Goal: Information Seeking & Learning: Learn about a topic

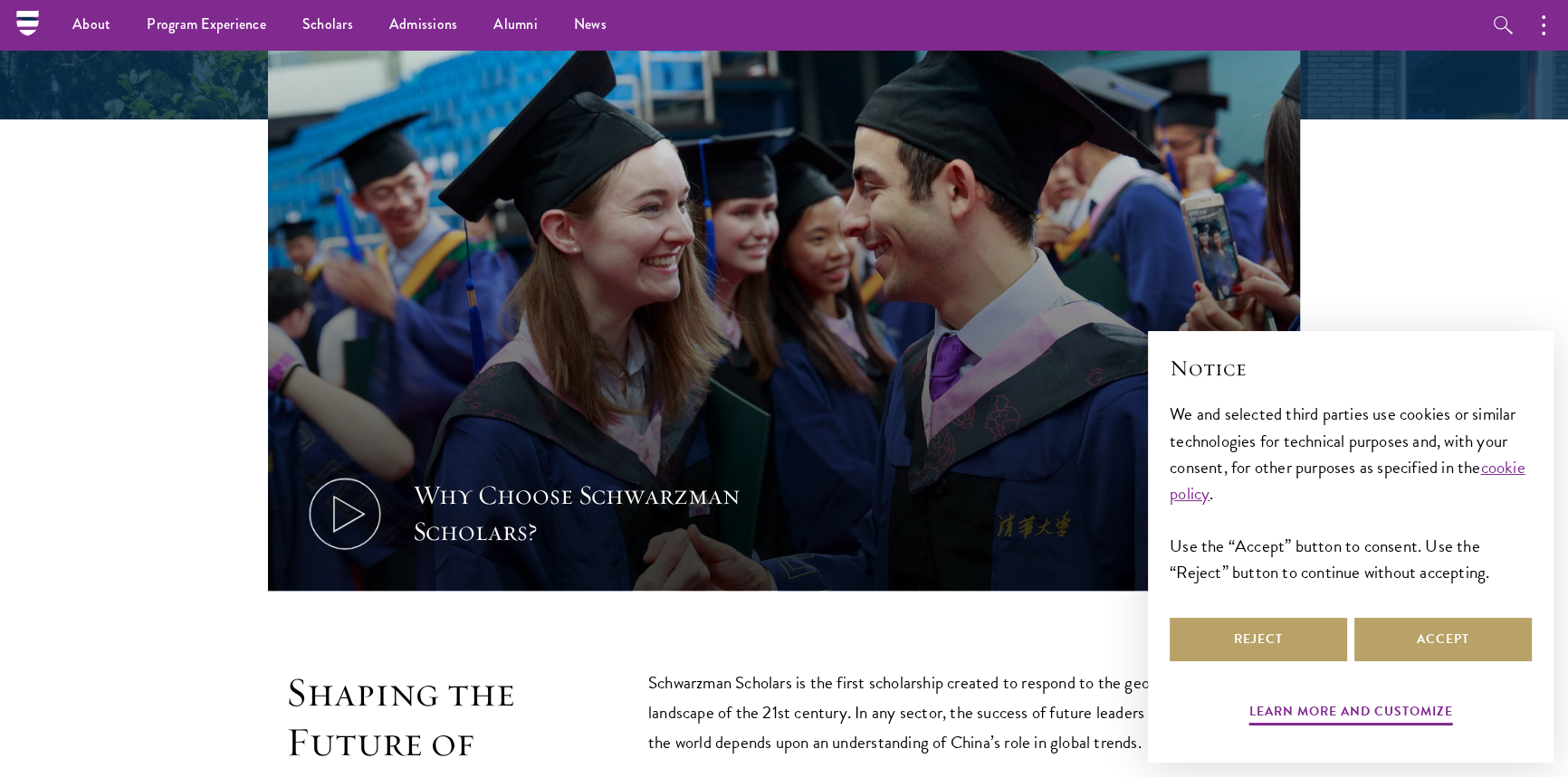
scroll to position [328, 0]
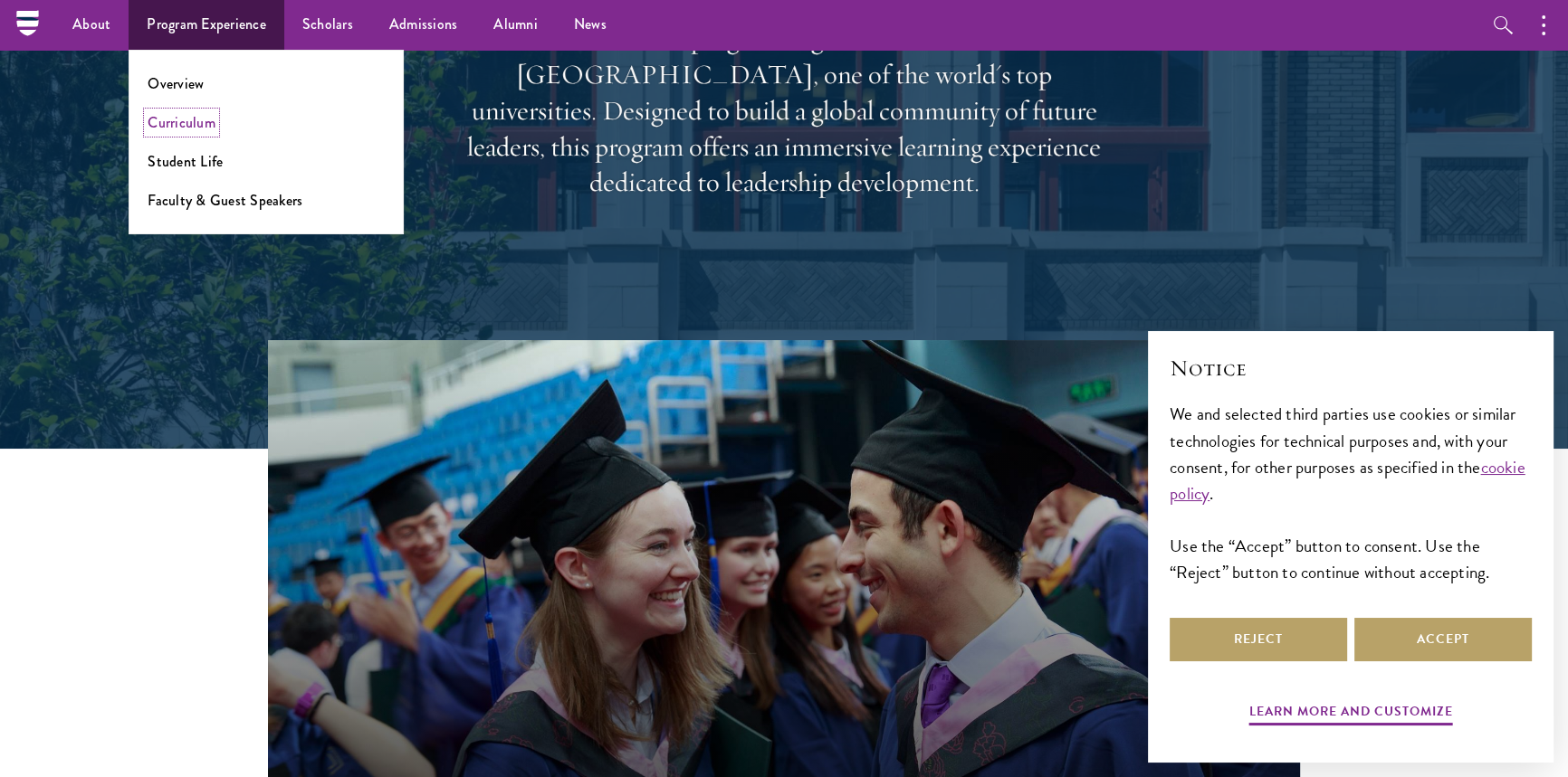
click at [204, 117] on link "Curriculum" at bounding box center [181, 122] width 68 height 21
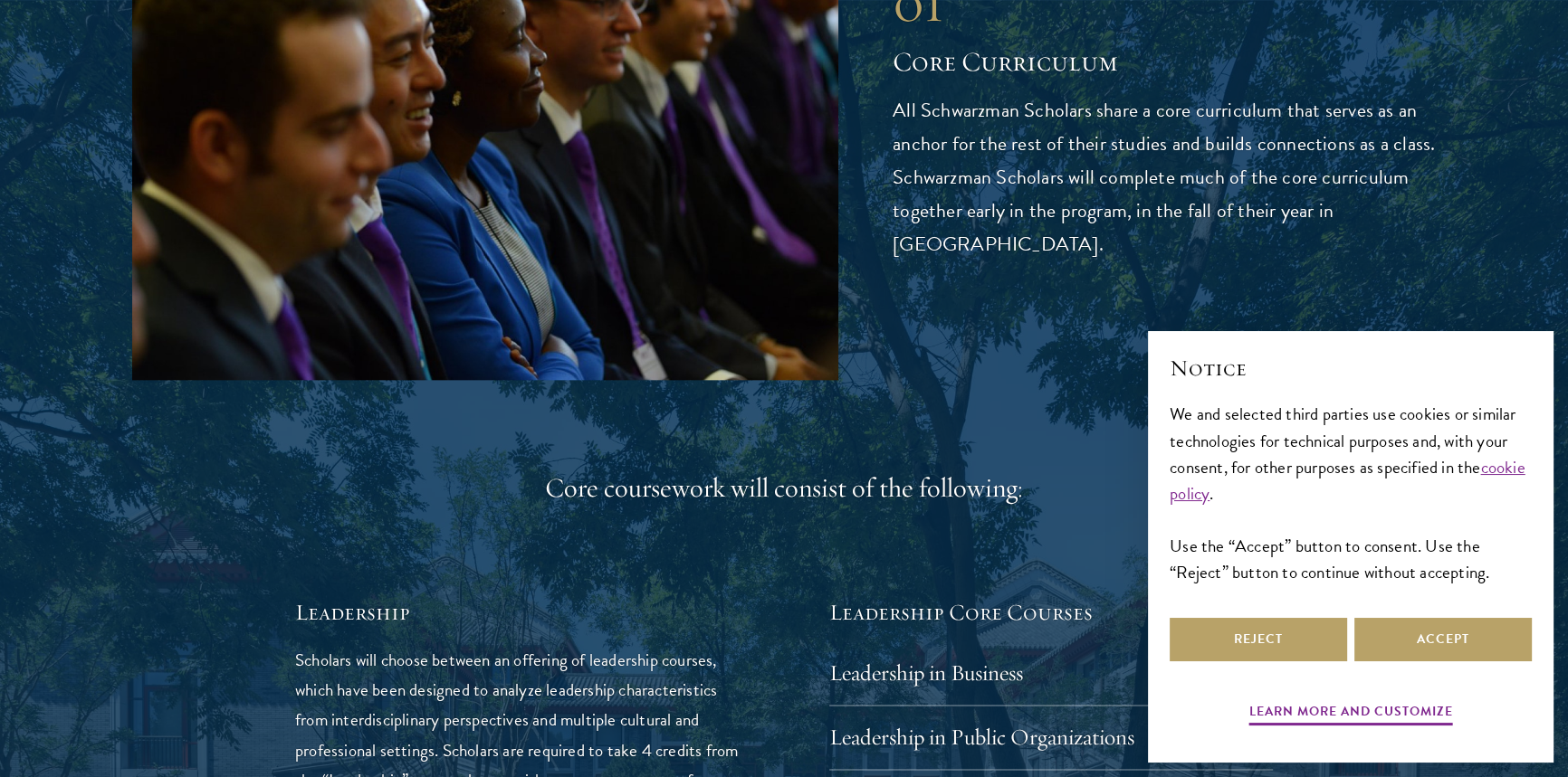
scroll to position [2550, 0]
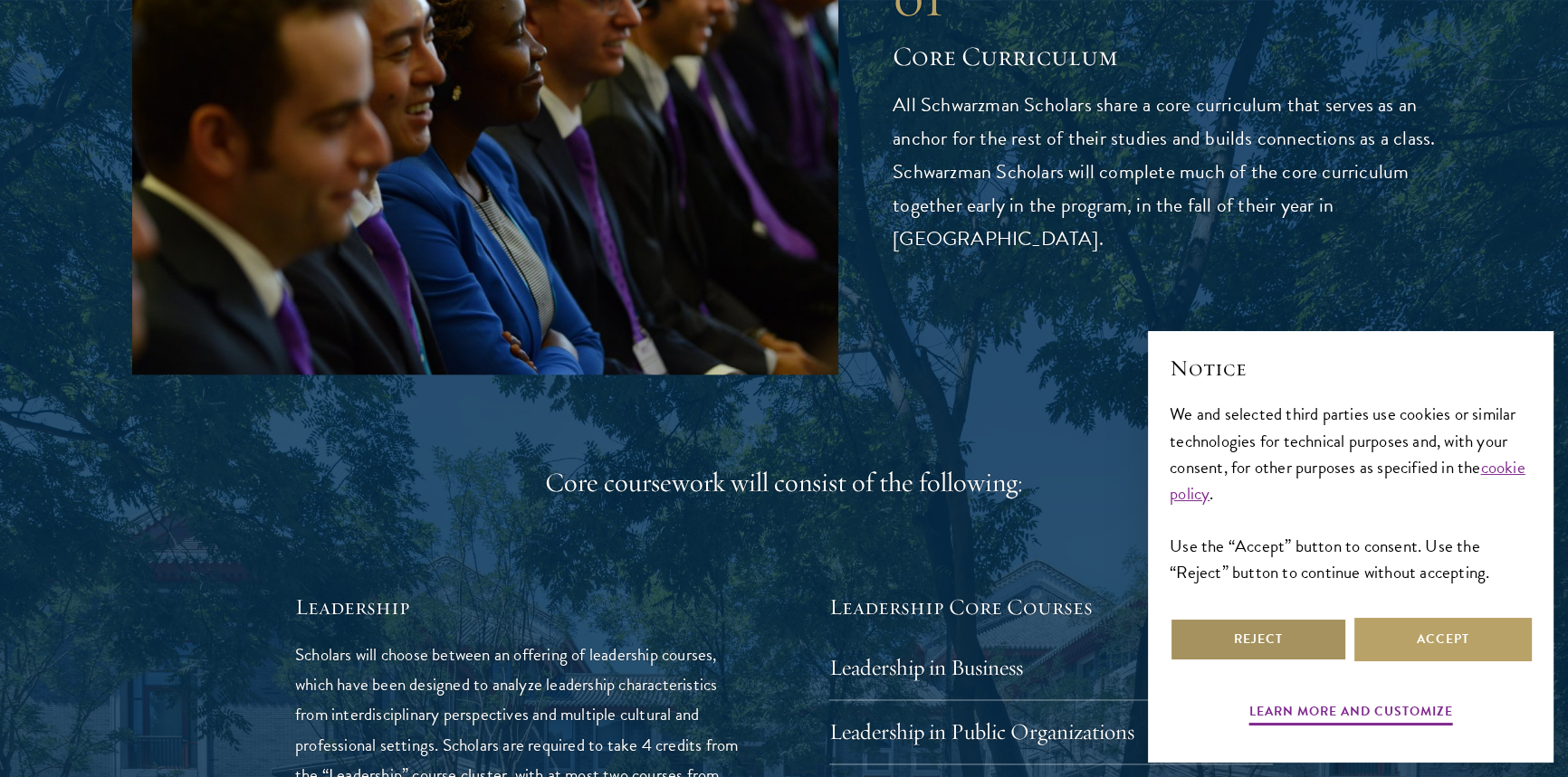
click at [1262, 646] on button "Reject" at bounding box center [1258, 640] width 177 height 44
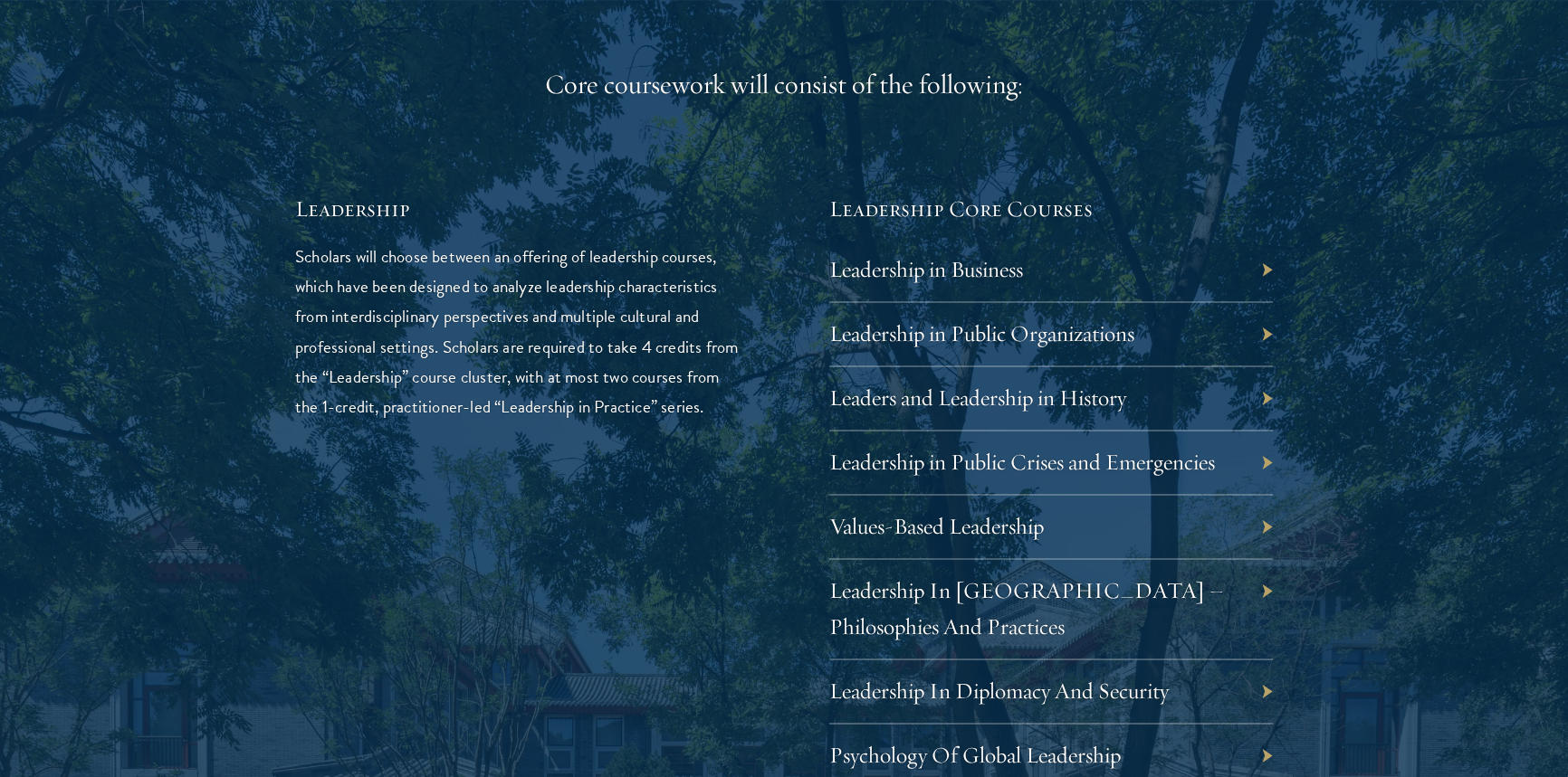
scroll to position [3043, 0]
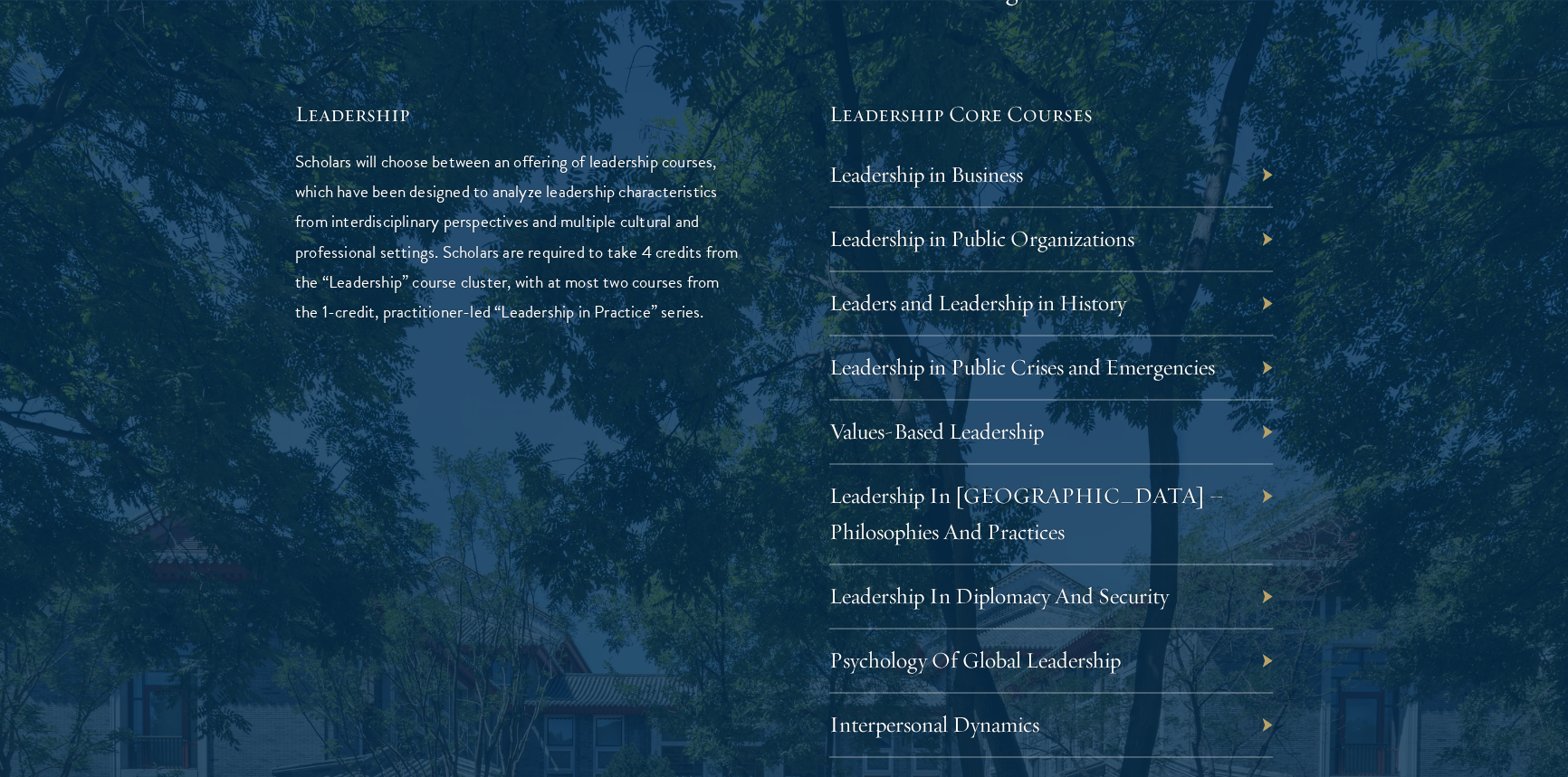
click at [1262, 172] on div "Leadership in Business" at bounding box center [1051, 174] width 444 height 65
click at [1011, 174] on link "Leadership in Business" at bounding box center [939, 174] width 194 height 28
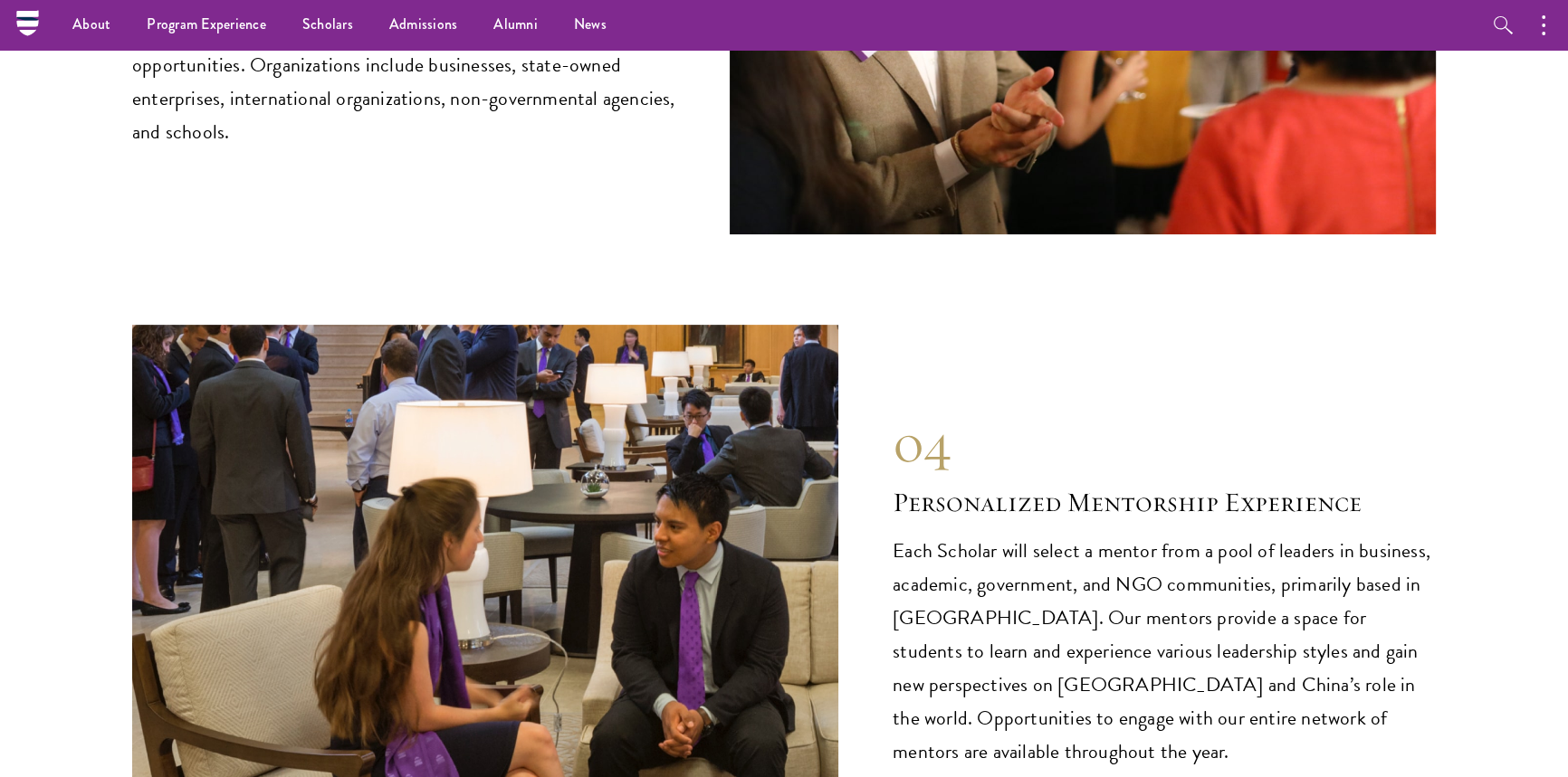
scroll to position [9296, 0]
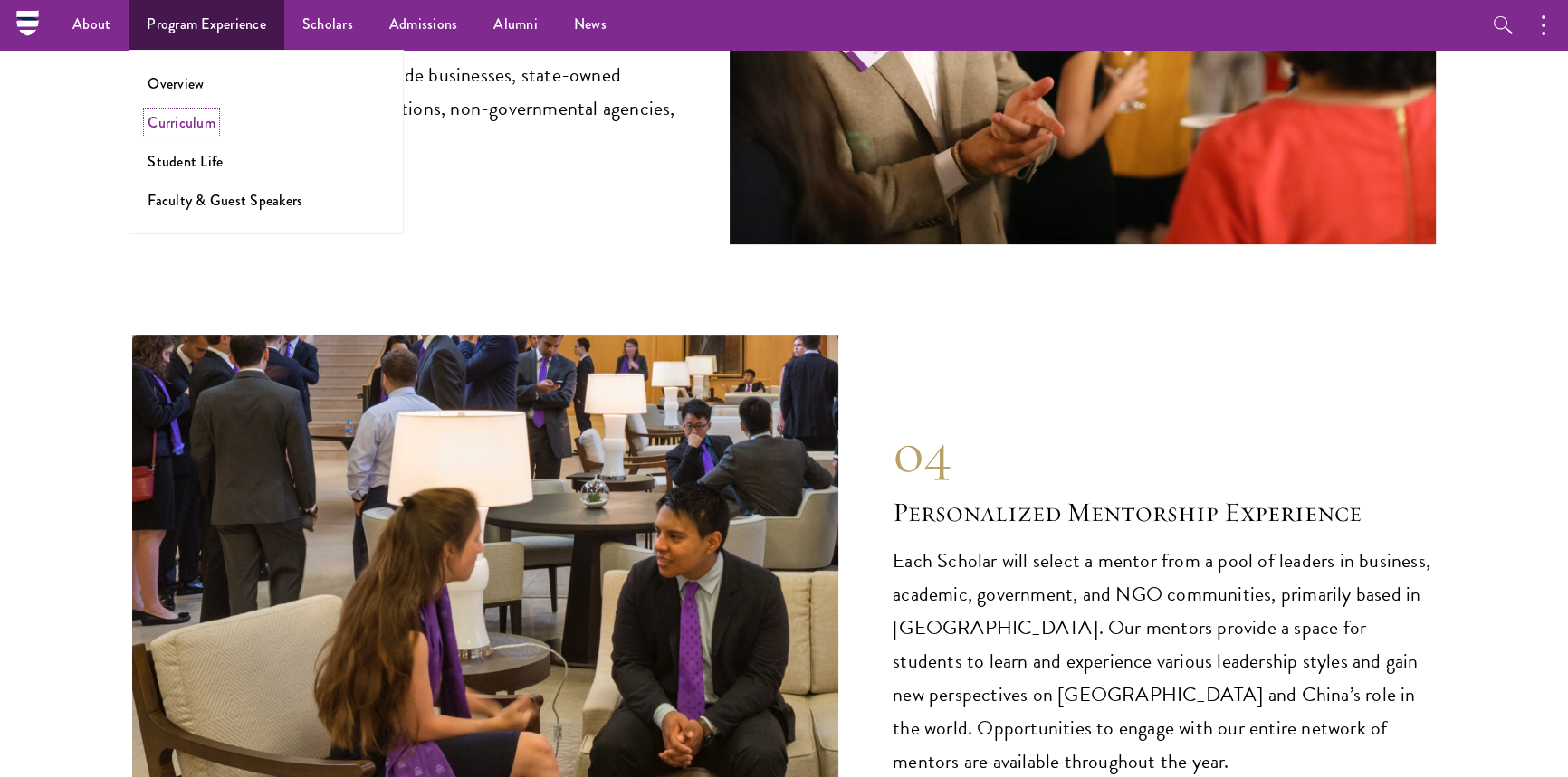
click at [206, 125] on link "Curriculum" at bounding box center [181, 122] width 68 height 21
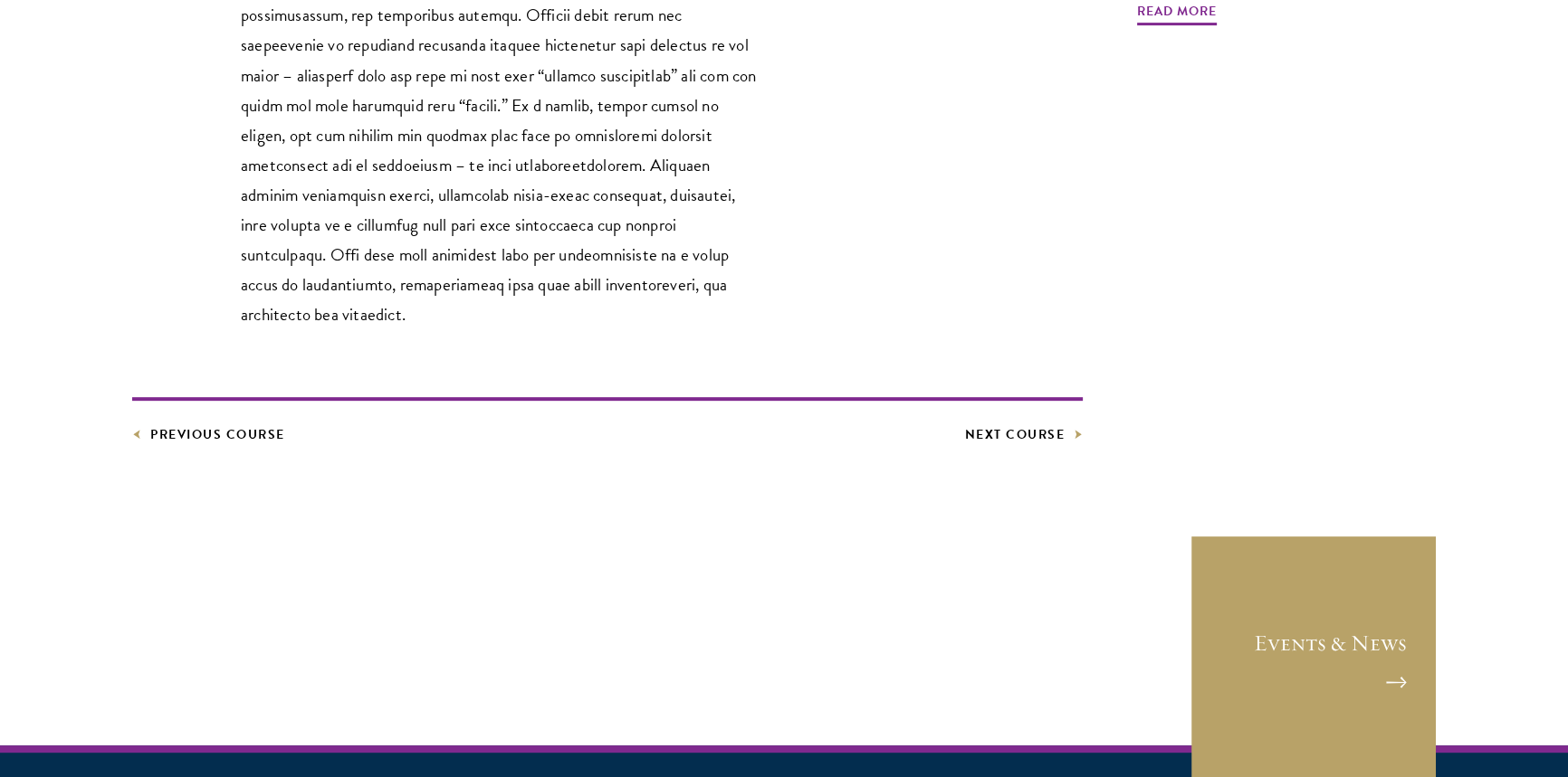
scroll to position [1151, 0]
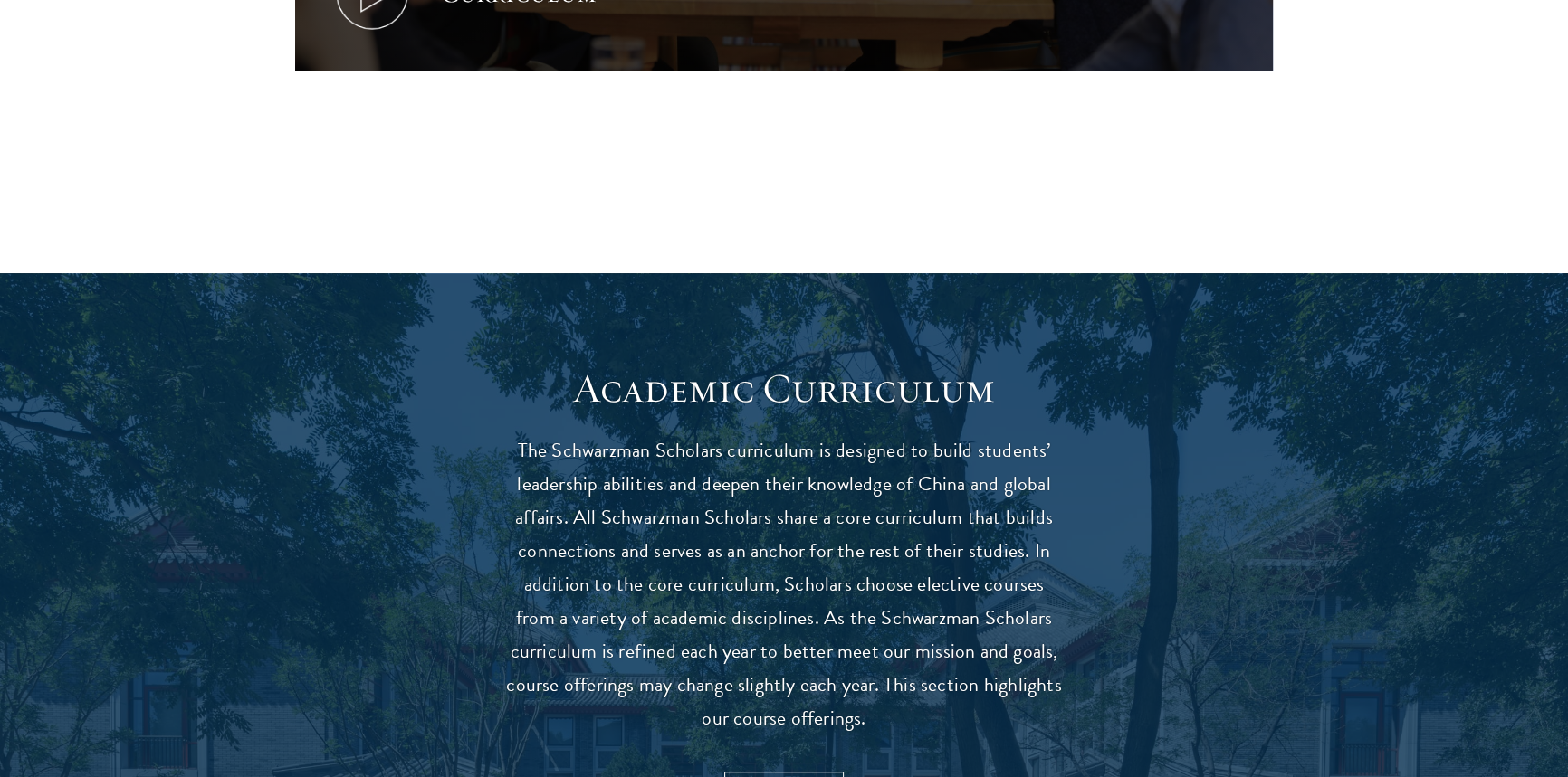
scroll to position [1645, 0]
